Goal: Task Accomplishment & Management: Manage account settings

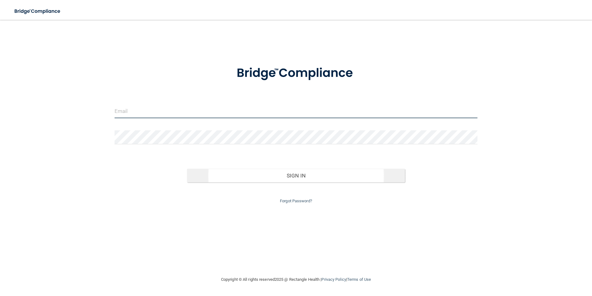
type input "[EMAIL_ADDRESS][DOMAIN_NAME]"
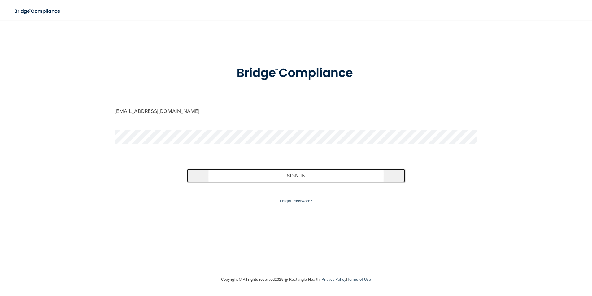
click at [288, 176] on button "Sign In" at bounding box center [296, 176] width 218 height 14
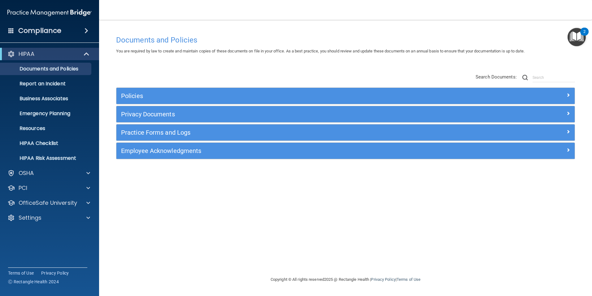
click at [575, 38] on img "Open Resource Center, 2 new notifications" at bounding box center [577, 37] width 18 height 18
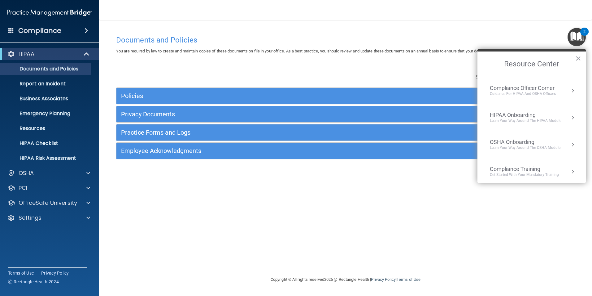
click at [570, 118] on button "Resource Center" at bounding box center [573, 117] width 6 height 6
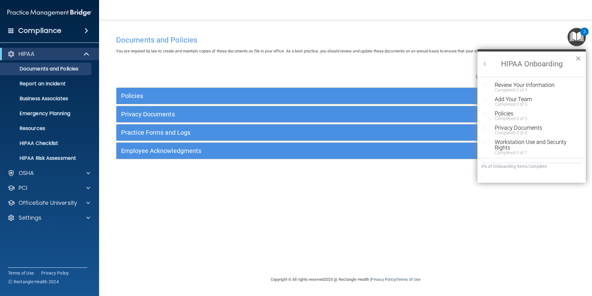
click at [581, 58] on button "×" at bounding box center [579, 58] width 6 height 10
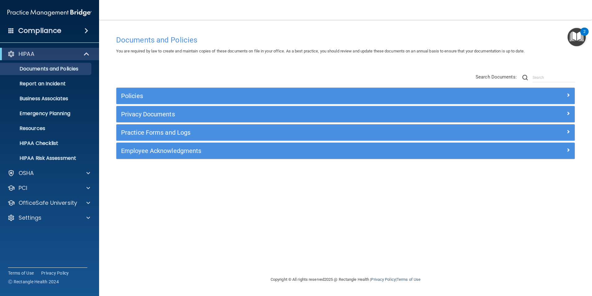
click at [87, 30] on span at bounding box center [87, 30] width 4 height 7
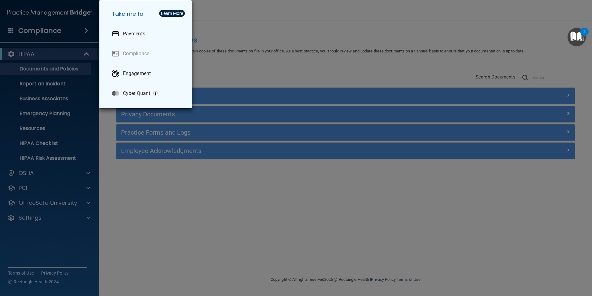
click at [85, 201] on div "Take me to: Payments Compliance Engagement Cyber Quant" at bounding box center [296, 148] width 592 height 296
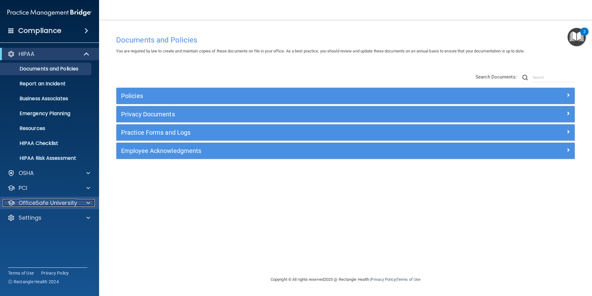
click at [86, 201] on span at bounding box center [88, 202] width 4 height 7
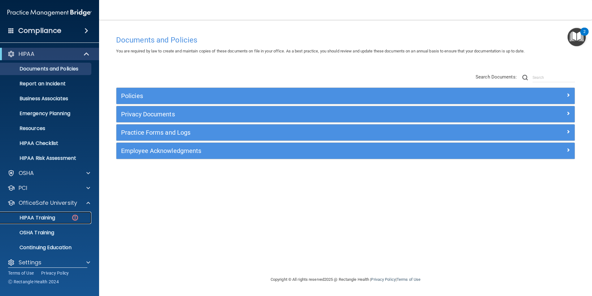
click at [46, 217] on p "HIPAA Training" at bounding box center [29, 217] width 51 height 6
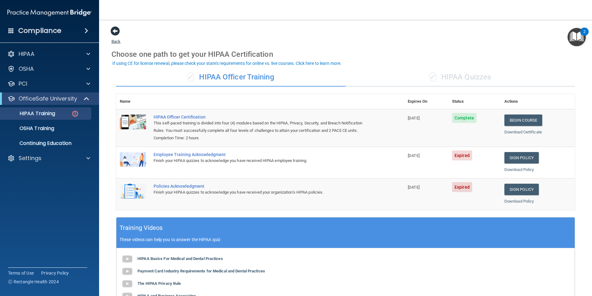
click at [116, 31] on span at bounding box center [115, 30] width 9 height 9
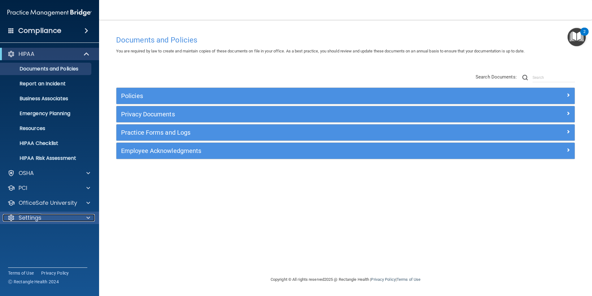
click at [41, 217] on p "Settings" at bounding box center [30, 217] width 23 height 7
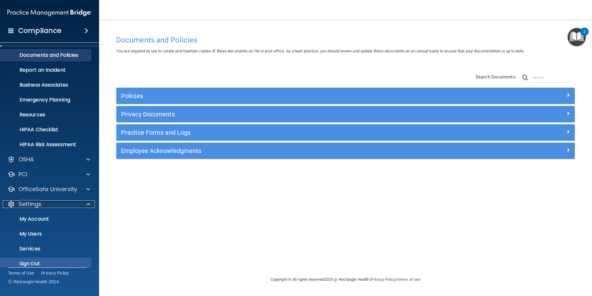
scroll to position [21, 0]
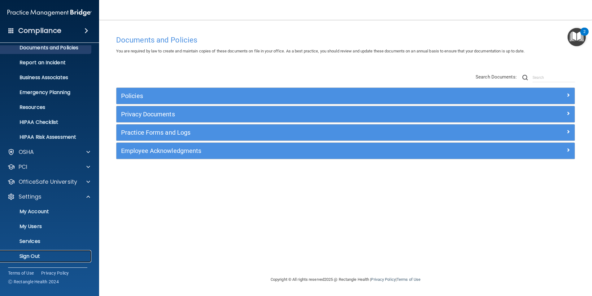
click at [34, 251] on link "Sign Out" at bounding box center [43, 256] width 98 height 12
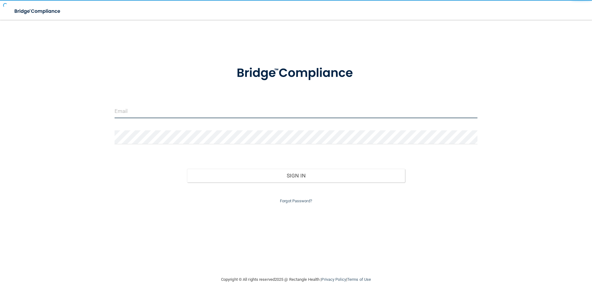
type input "[EMAIL_ADDRESS][DOMAIN_NAME]"
